Goal: Task Accomplishment & Management: Use online tool/utility

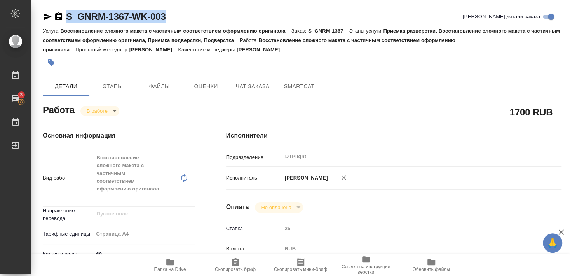
scroll to position [210, 0]
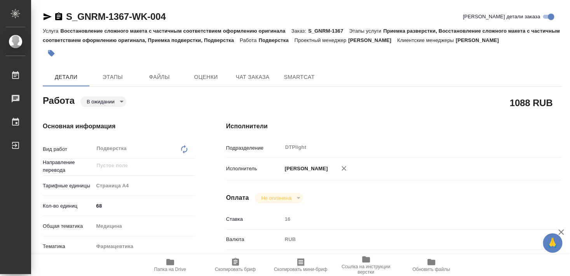
type textarea "x"
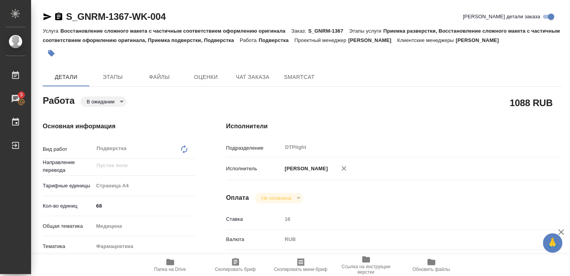
scroll to position [42, 0]
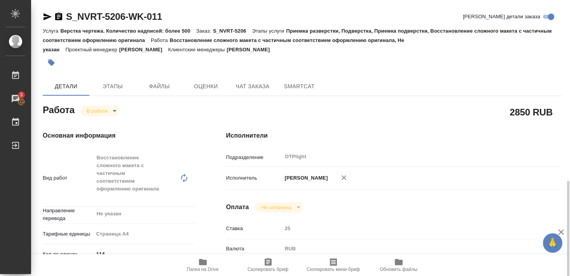
scroll to position [126, 0]
